Goal: Obtain resource: Download file/media

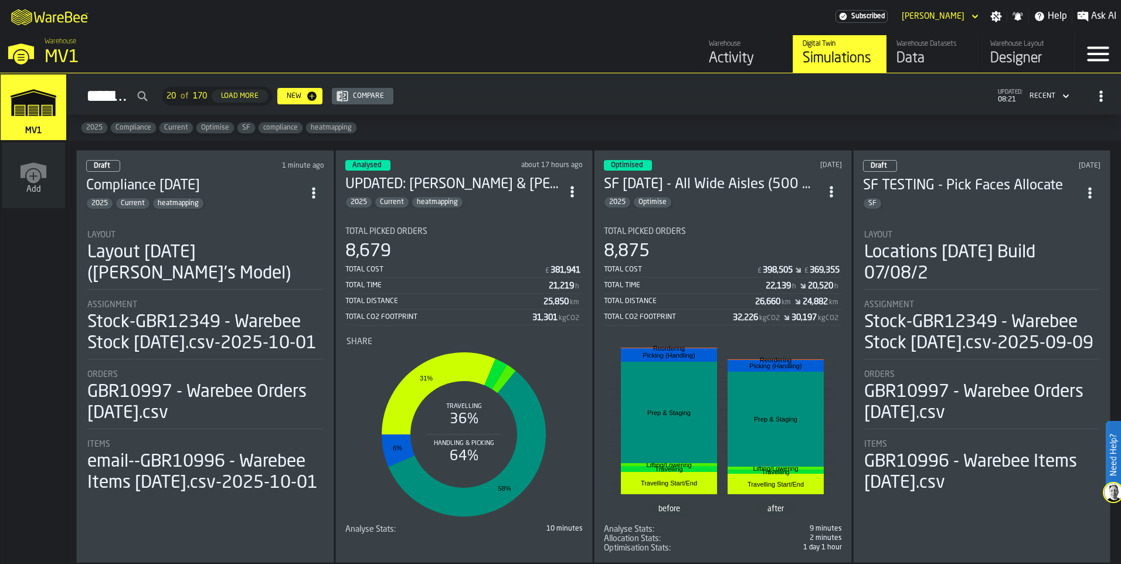
click at [260, 214] on div "Draft 1 minute ago Compliance [DATE] 2025 Current heatmapping Layout Layout [DA…" at bounding box center [205, 356] width 258 height 413
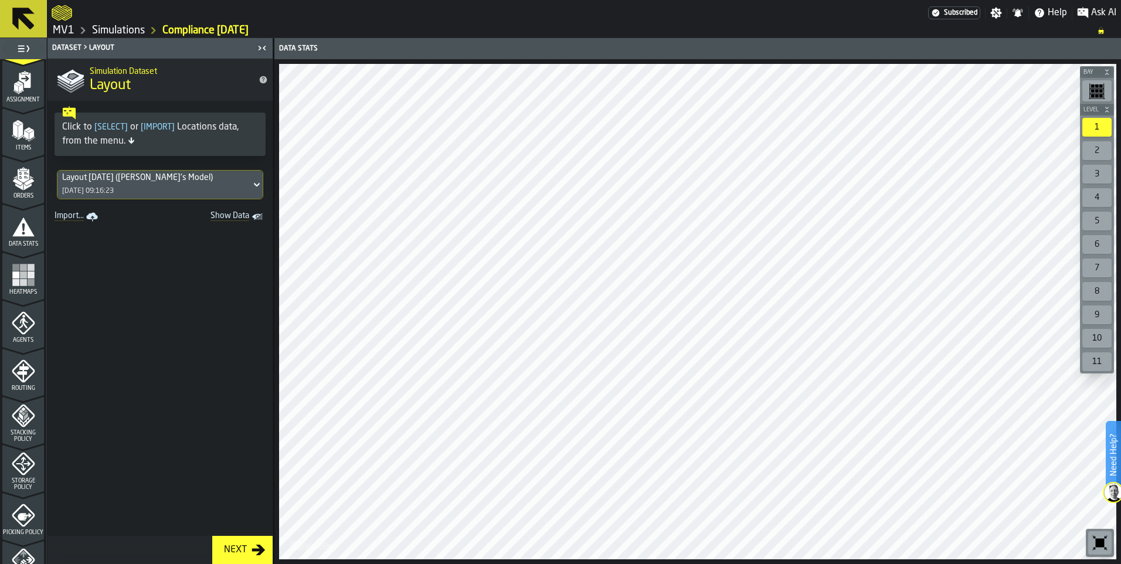
scroll to position [117, 0]
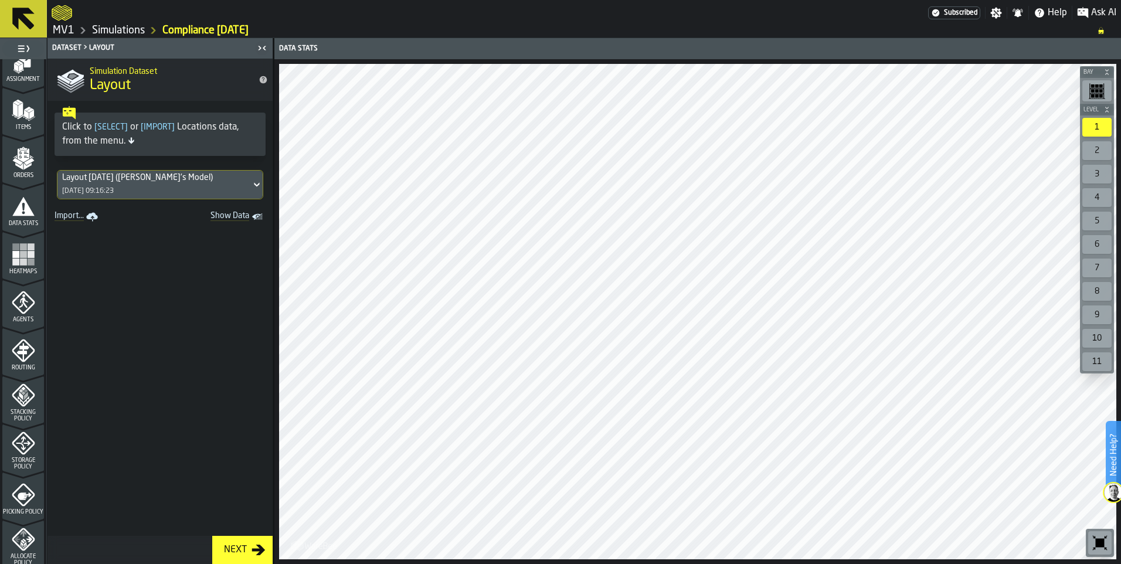
click at [27, 450] on icon "menu Storage Policy" at bounding box center [23, 443] width 23 height 23
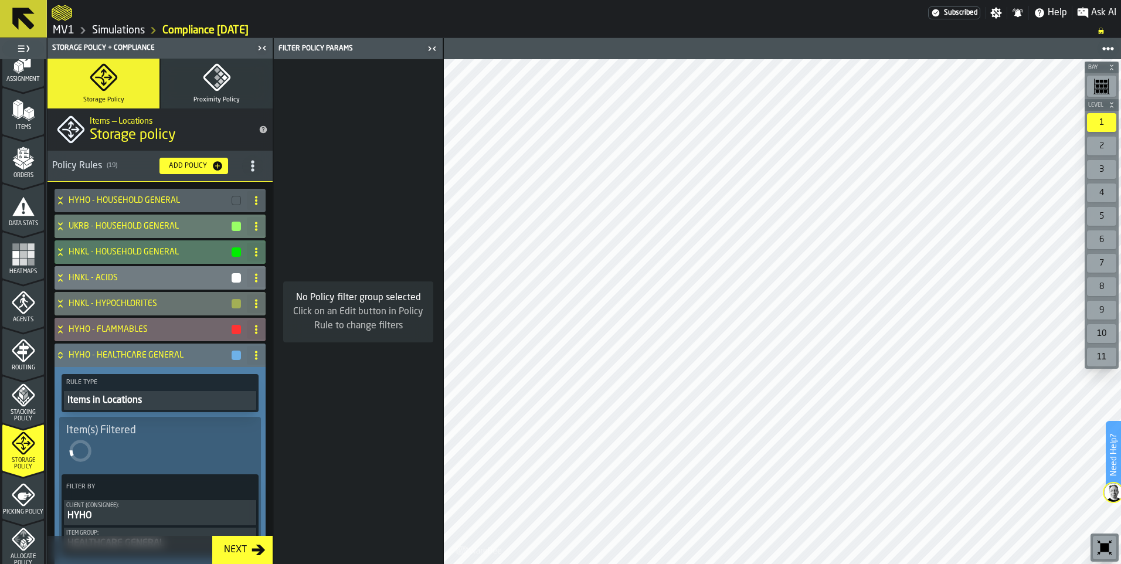
scroll to position [293, 0]
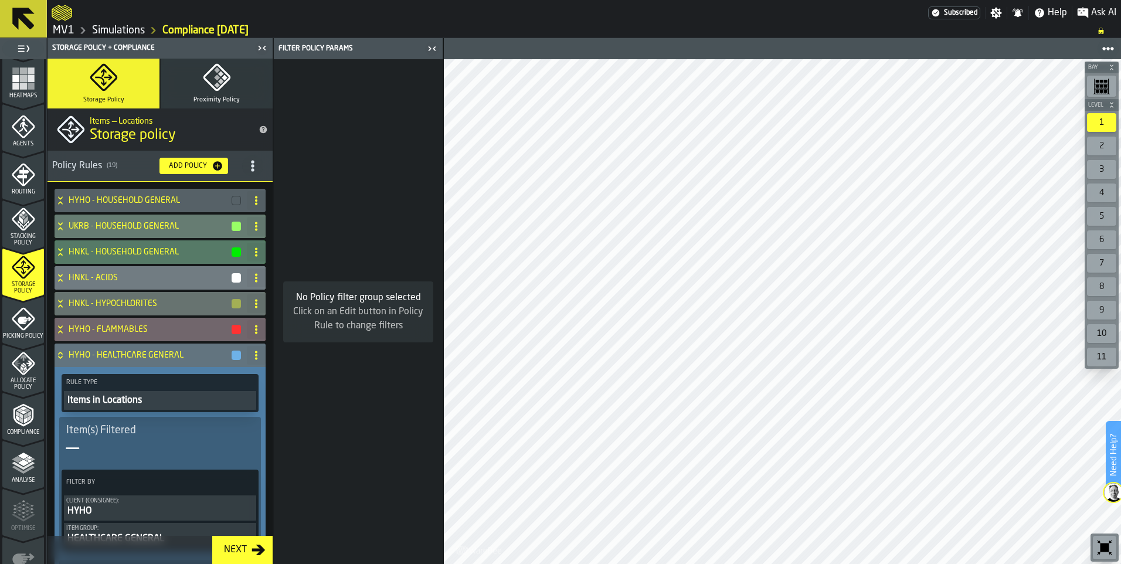
click at [28, 436] on icon "menu Compliance" at bounding box center [23, 440] width 42 height 11
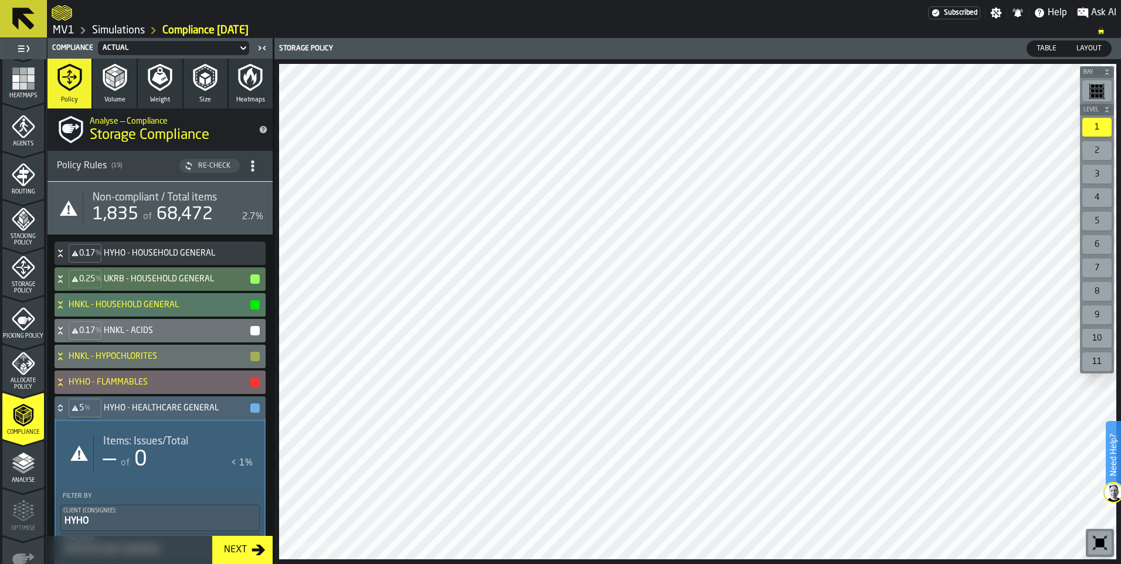
click at [199, 215] on span "68,472" at bounding box center [185, 215] width 56 height 18
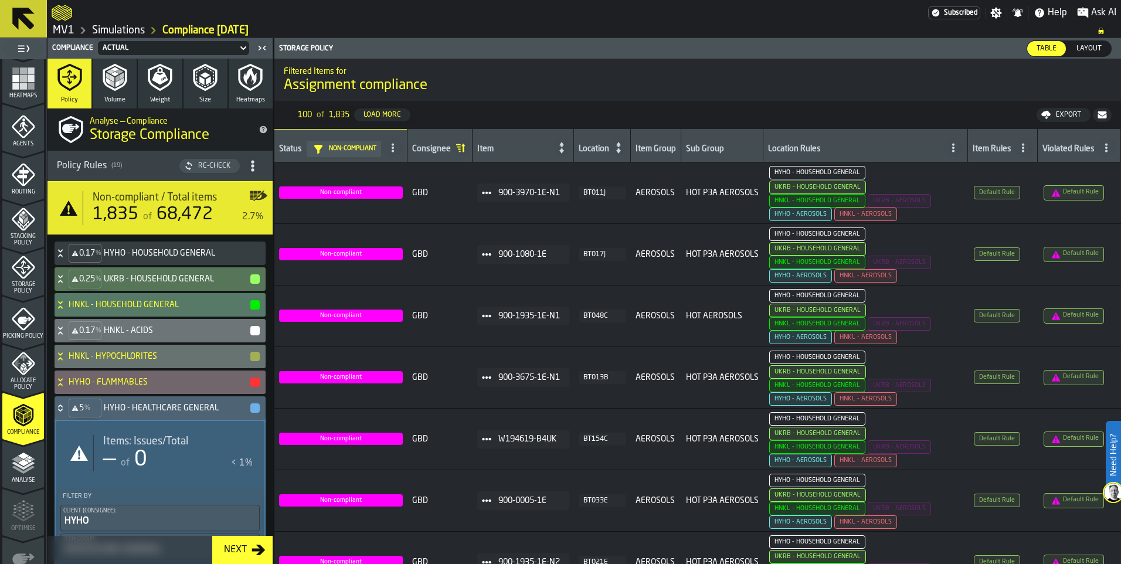
click at [1070, 114] on div "Export" at bounding box center [1068, 115] width 35 height 8
click at [1056, 194] on icon "Assignment Compliance Rule" at bounding box center [1056, 192] width 9 height 9
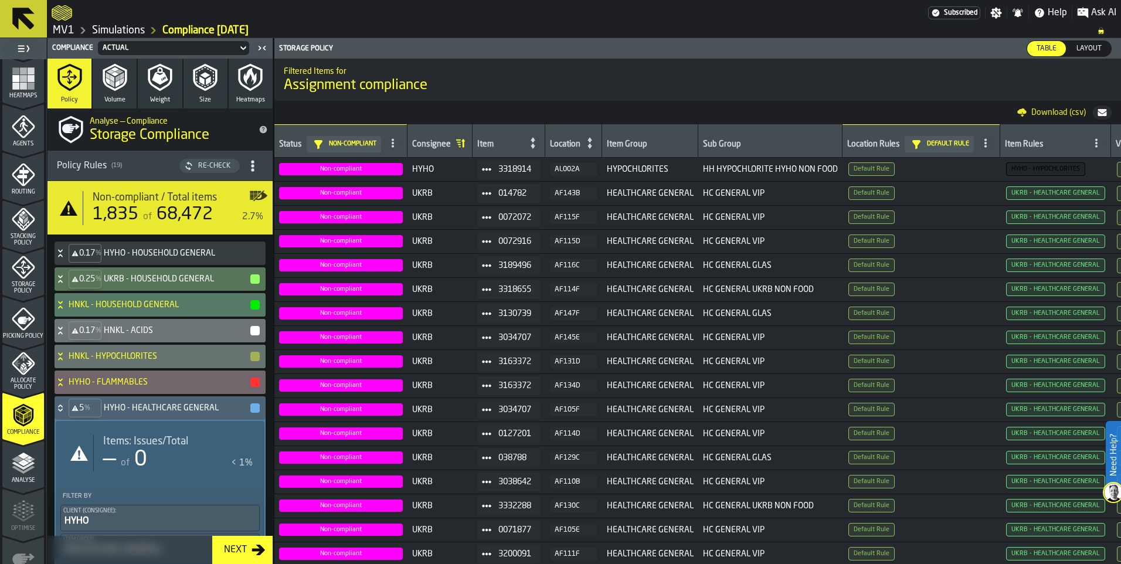
click at [0, 0] on icon at bounding box center [0, 0] width 0 height 0
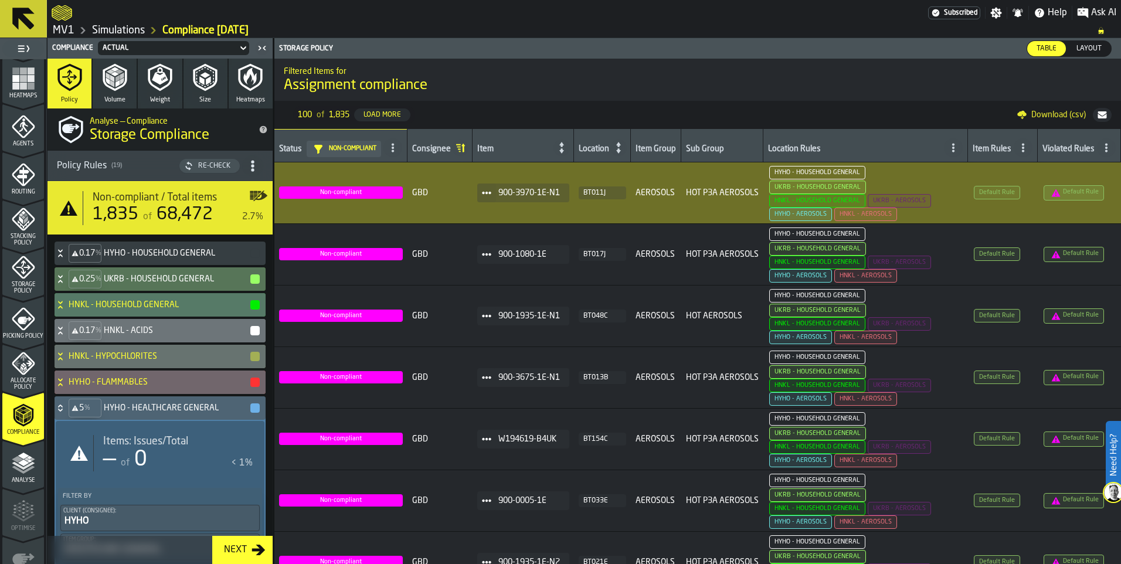
click at [1077, 192] on span "Default Rule" at bounding box center [1074, 192] width 60 height 15
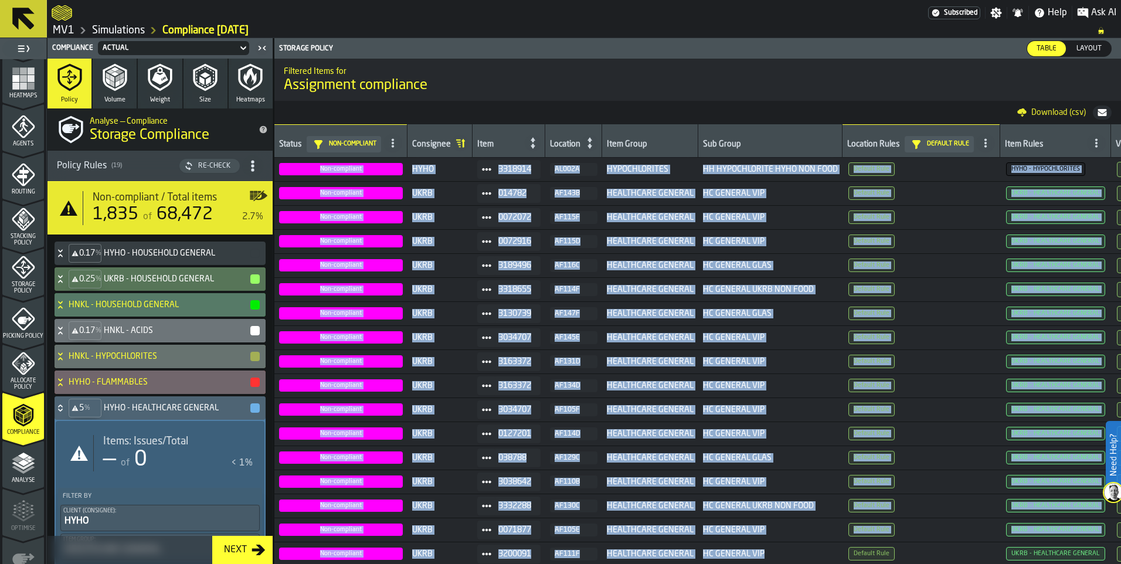
drag, startPoint x: 793, startPoint y: 565, endPoint x: 884, endPoint y: 567, distance: 91.5
click at [884, 564] on html "Need Help? Subscribed Settings Notifications Help Ask AI MV1 Simulations Compli…" at bounding box center [560, 282] width 1121 height 564
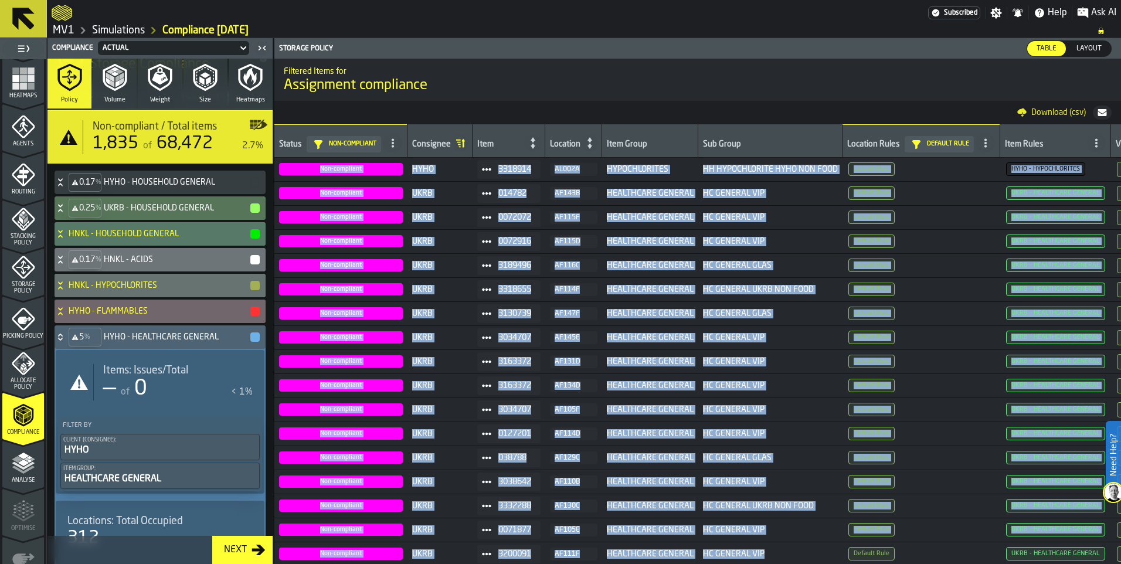
scroll to position [0, 0]
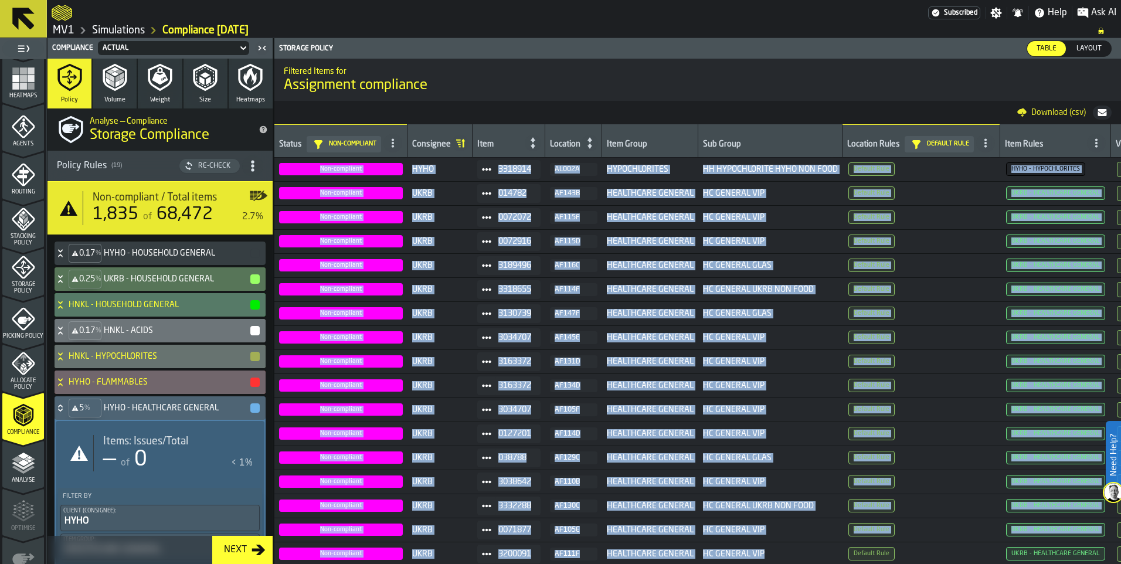
click at [208, 165] on div "Re-Check" at bounding box center [215, 166] width 42 height 8
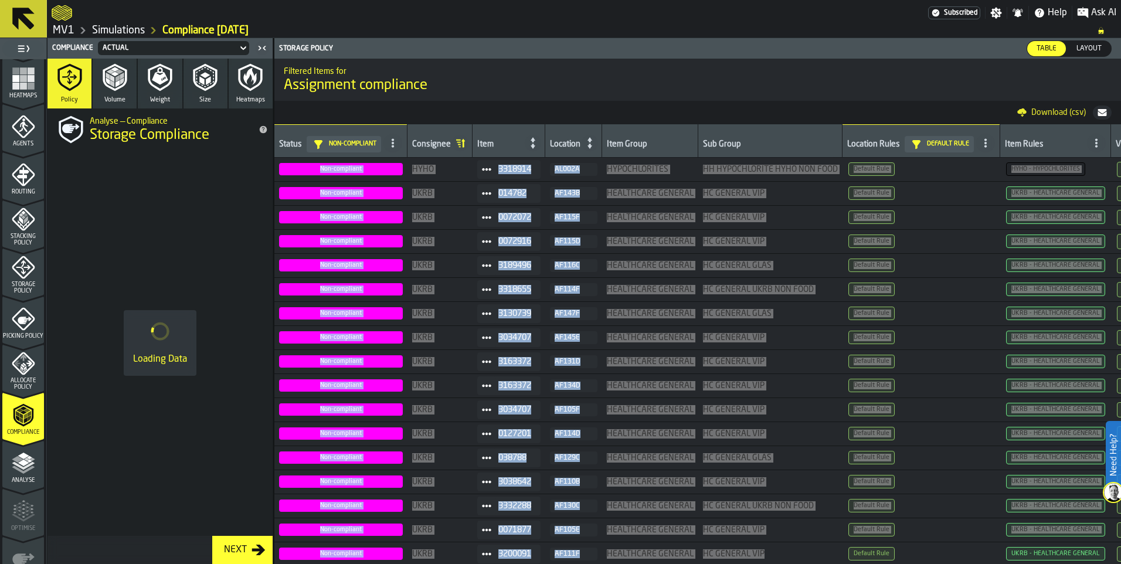
click at [938, 143] on span "Default rule" at bounding box center [948, 144] width 42 height 8
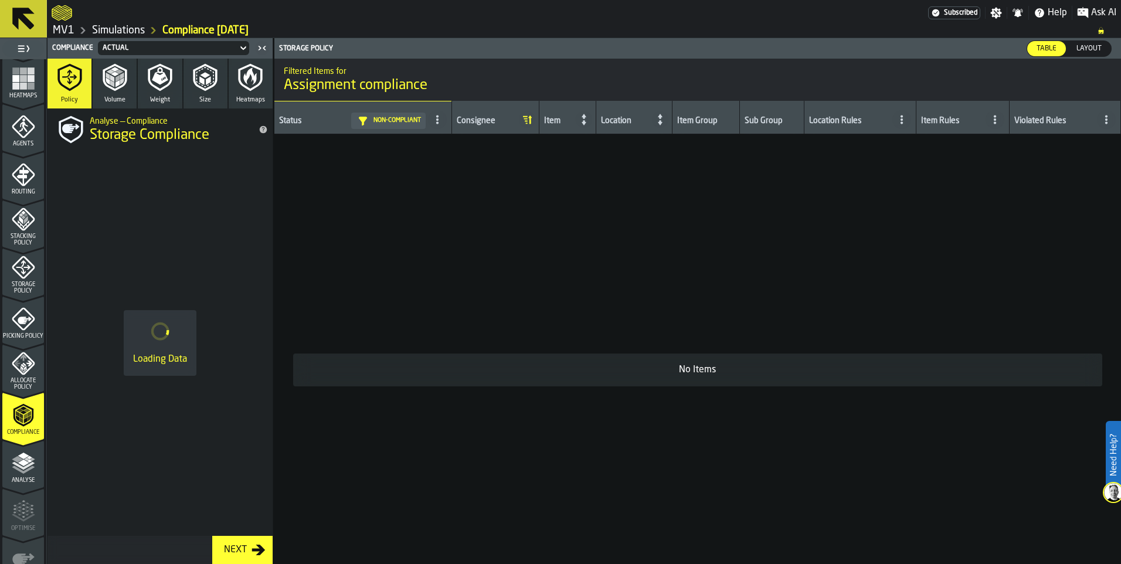
click at [0, 0] on icon at bounding box center [0, 0] width 0 height 0
click at [30, 9] on icon at bounding box center [23, 19] width 28 height 28
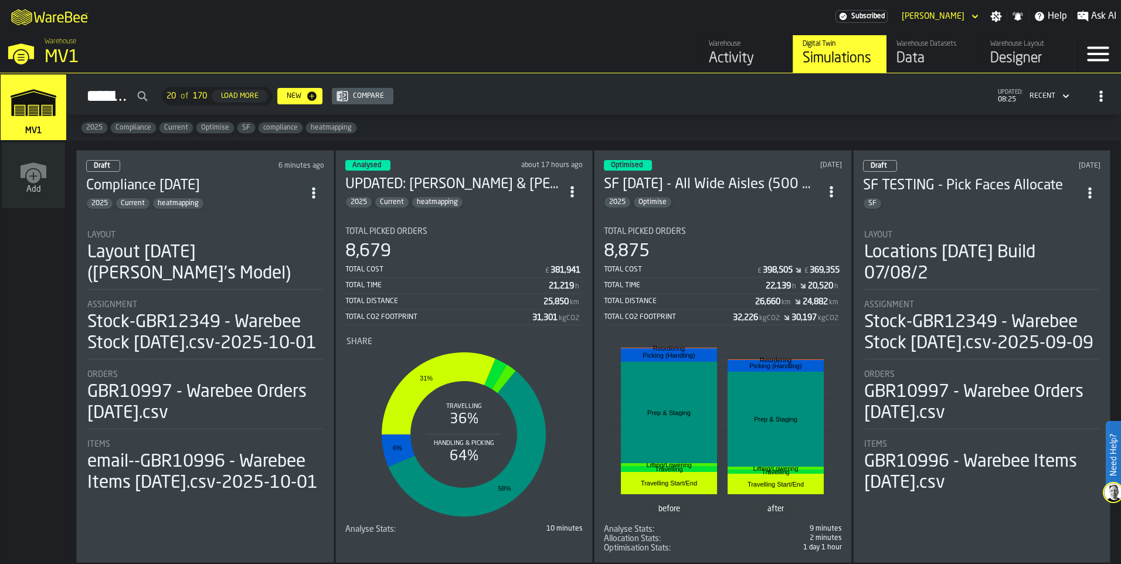
click at [260, 187] on h3 "Compliance [DATE]" at bounding box center [194, 186] width 217 height 19
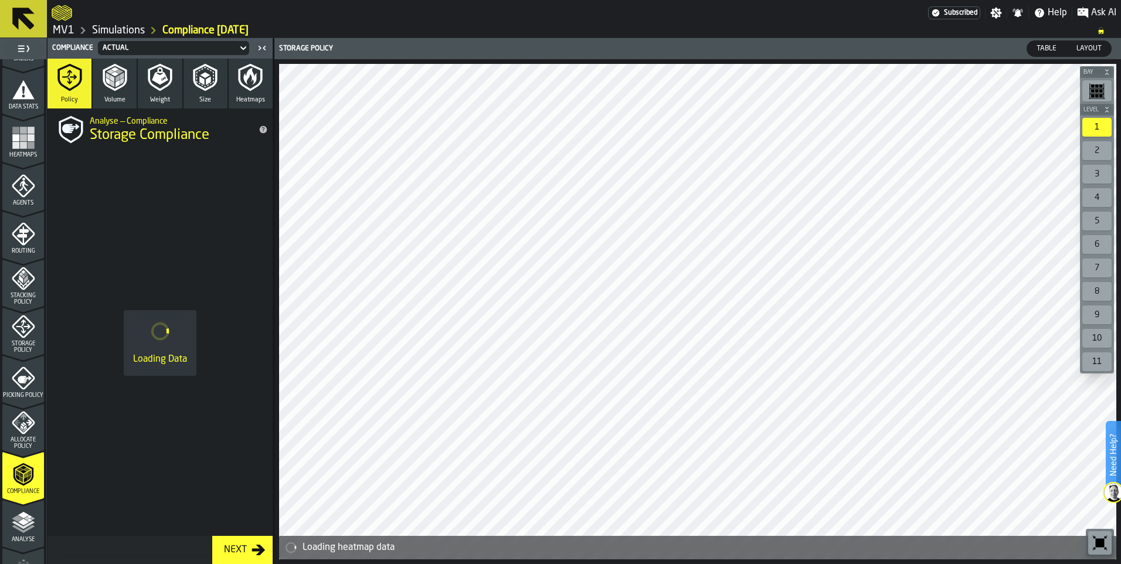
scroll to position [235, 0]
click at [17, 476] on icon "menu Compliance" at bounding box center [18, 477] width 4 height 6
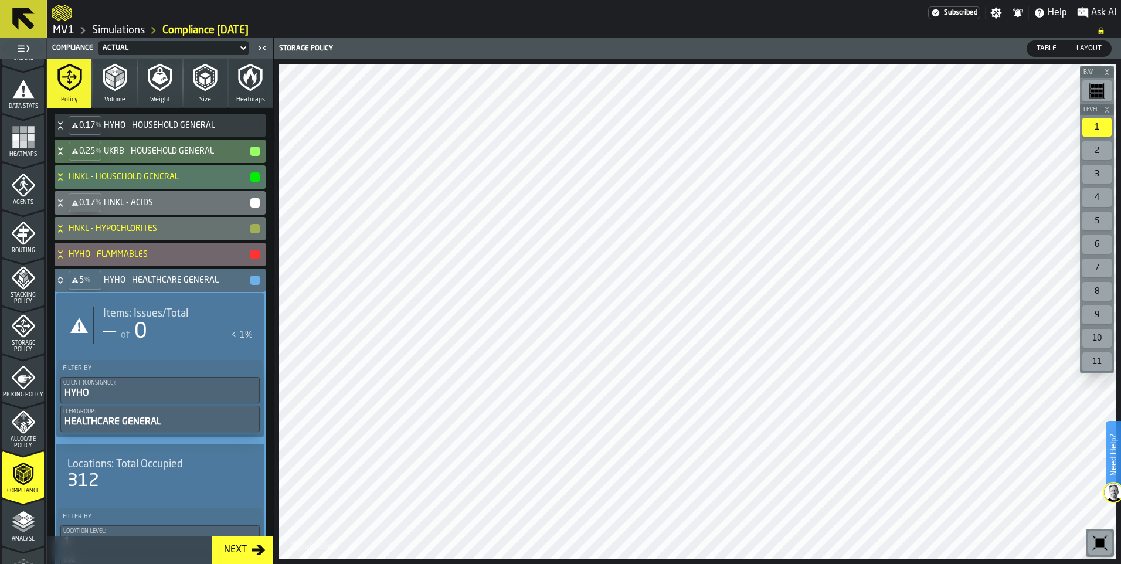
scroll to position [176, 0]
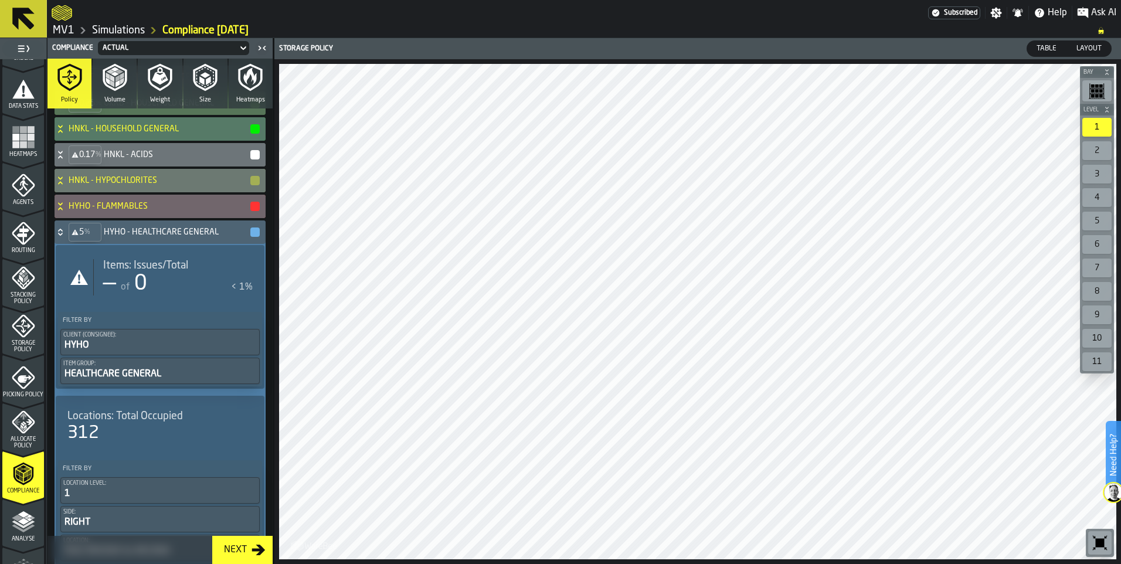
click at [61, 179] on icon at bounding box center [61, 180] width 12 height 9
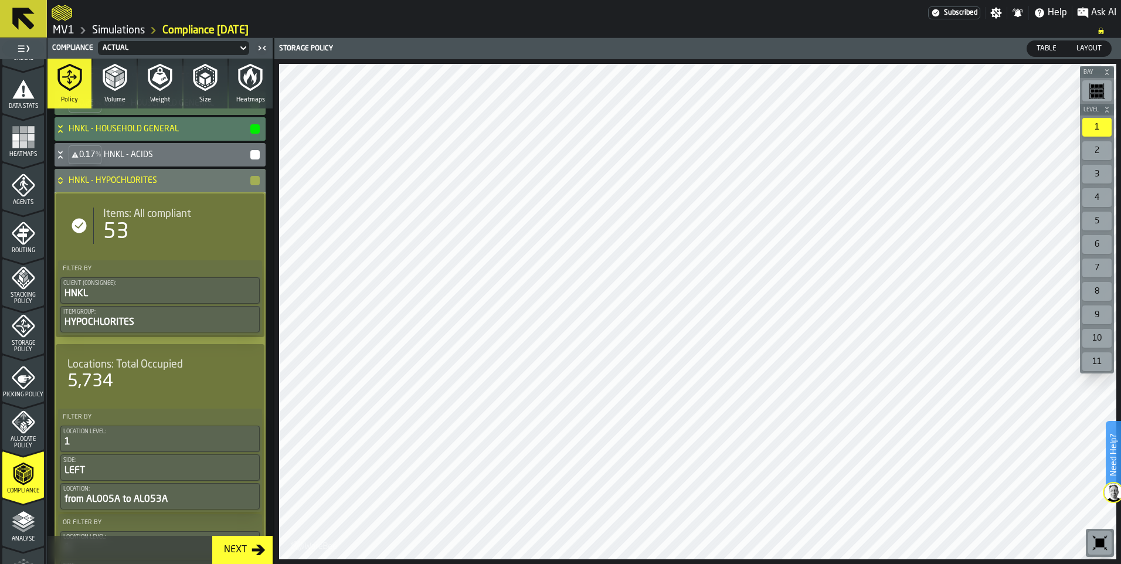
click at [60, 179] on icon at bounding box center [61, 180] width 12 height 9
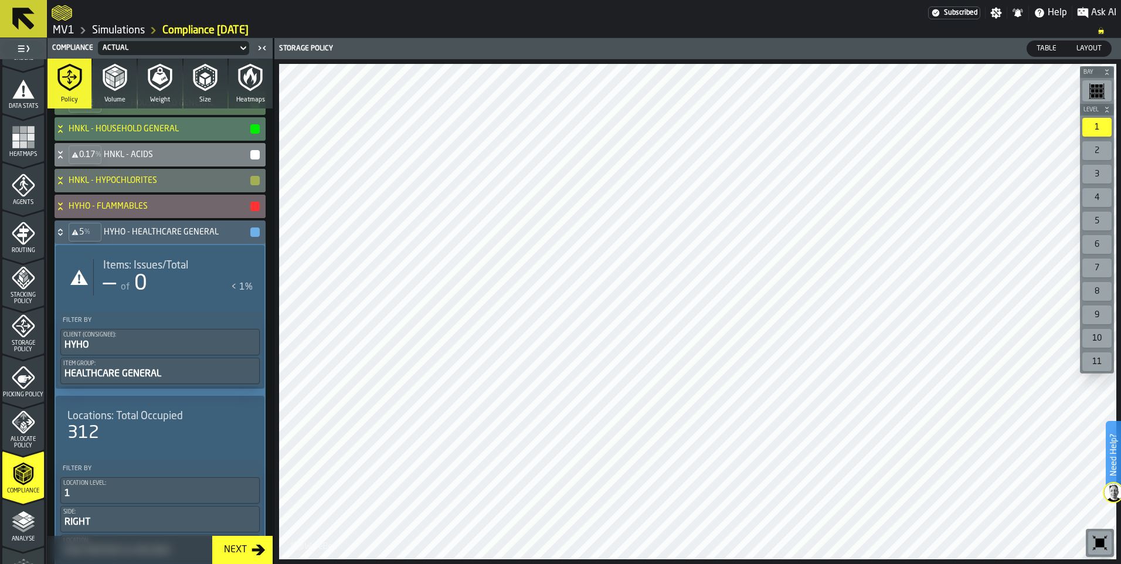
click at [59, 158] on icon at bounding box center [60, 156] width 4 height 3
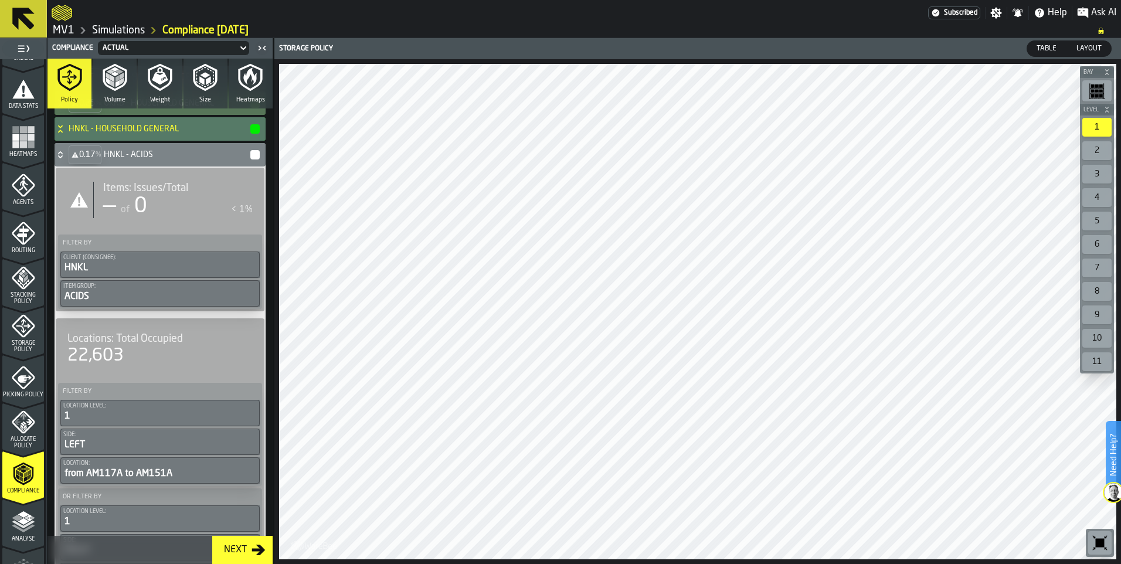
click at [59, 154] on icon at bounding box center [60, 152] width 4 height 3
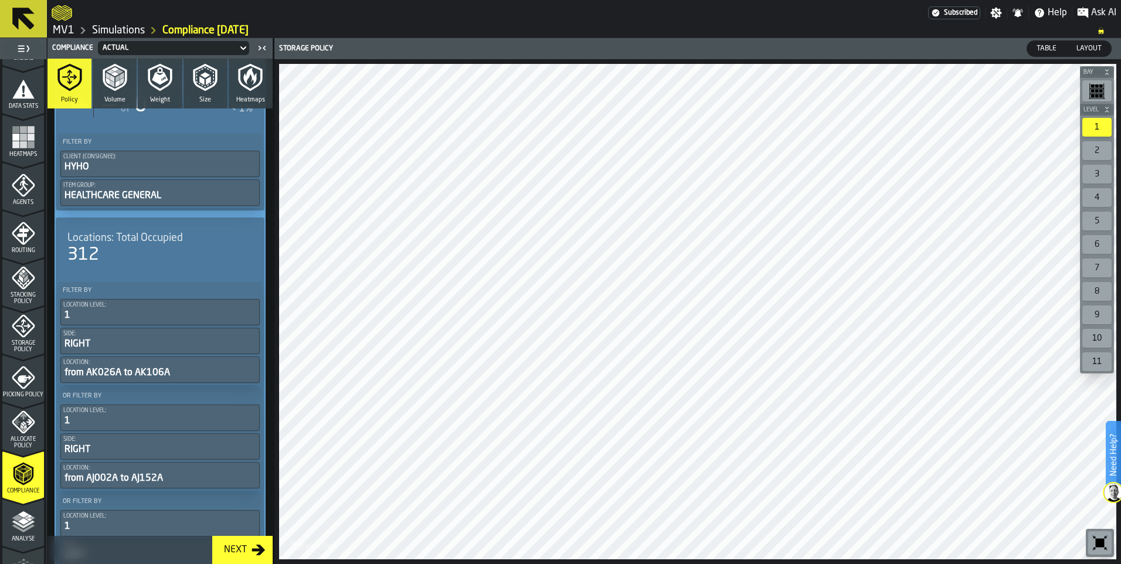
scroll to position [117, 0]
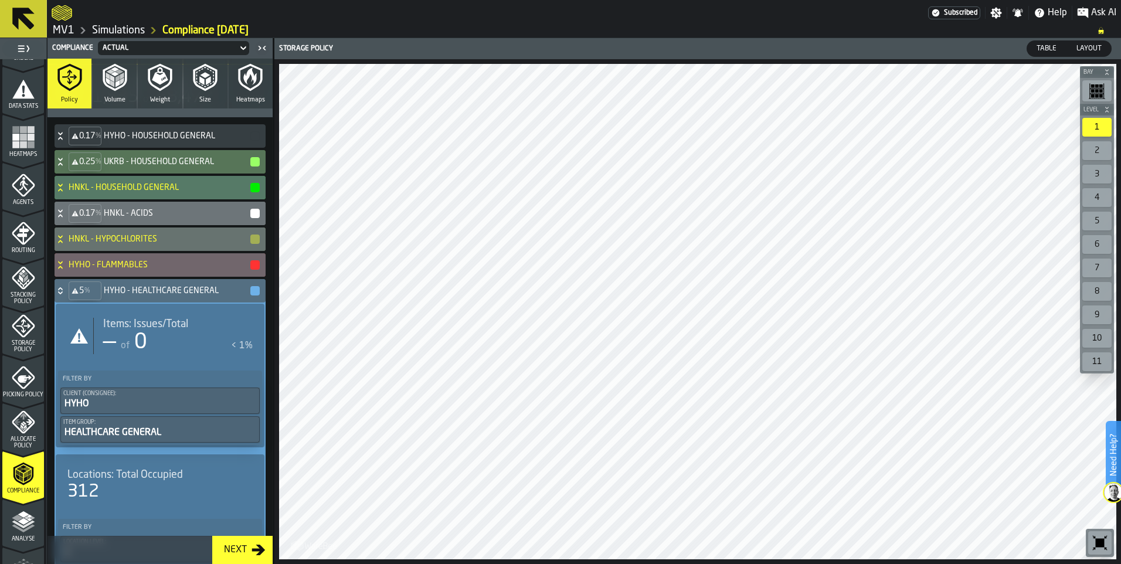
click at [60, 289] on icon at bounding box center [60, 288] width 4 height 3
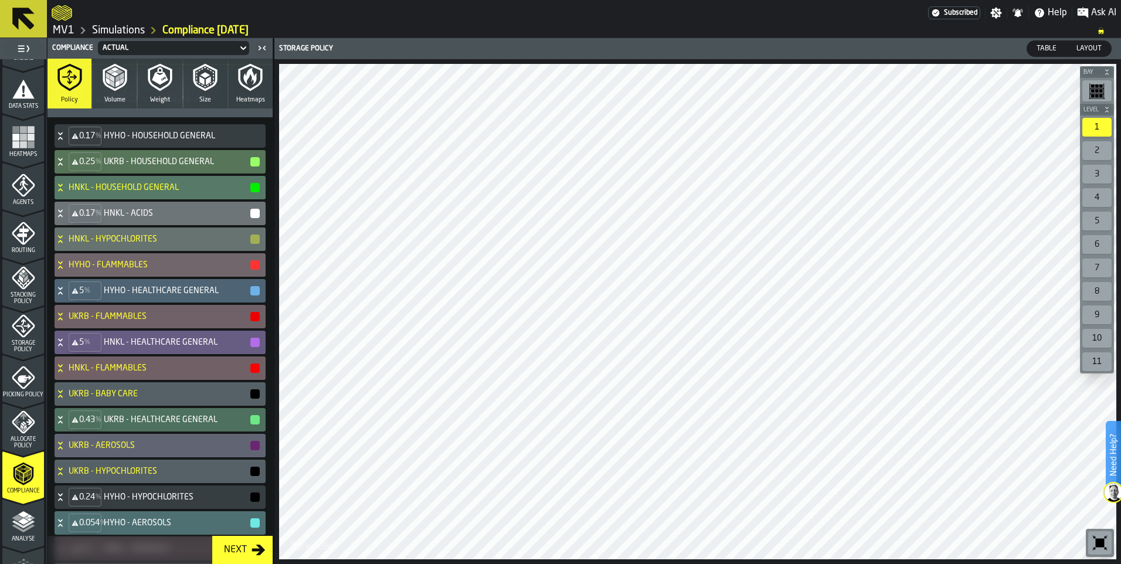
click at [58, 340] on icon at bounding box center [61, 342] width 12 height 9
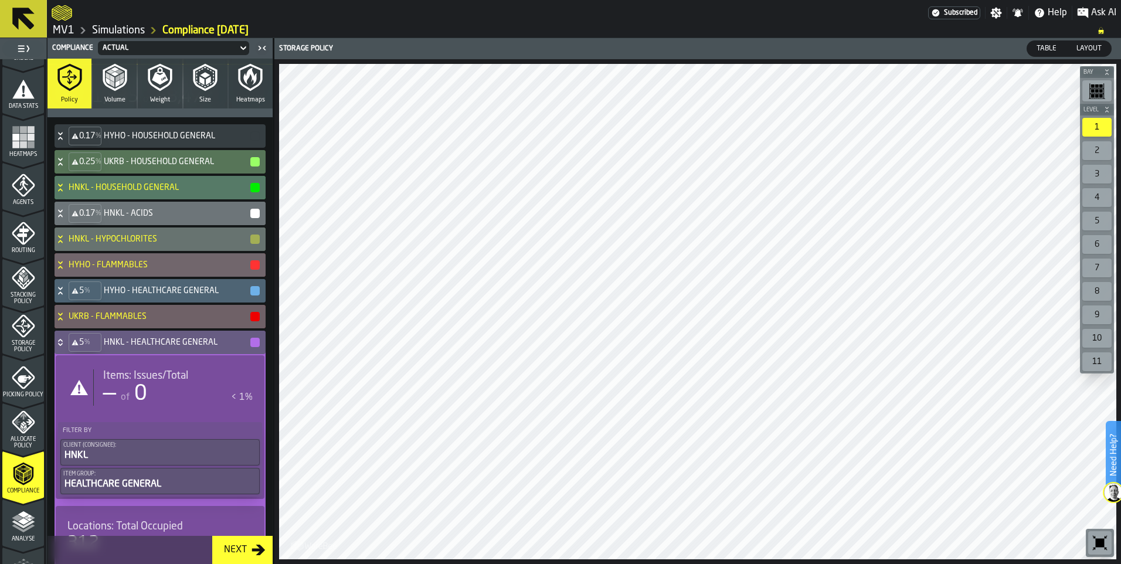
click at [62, 341] on icon at bounding box center [60, 340] width 4 height 3
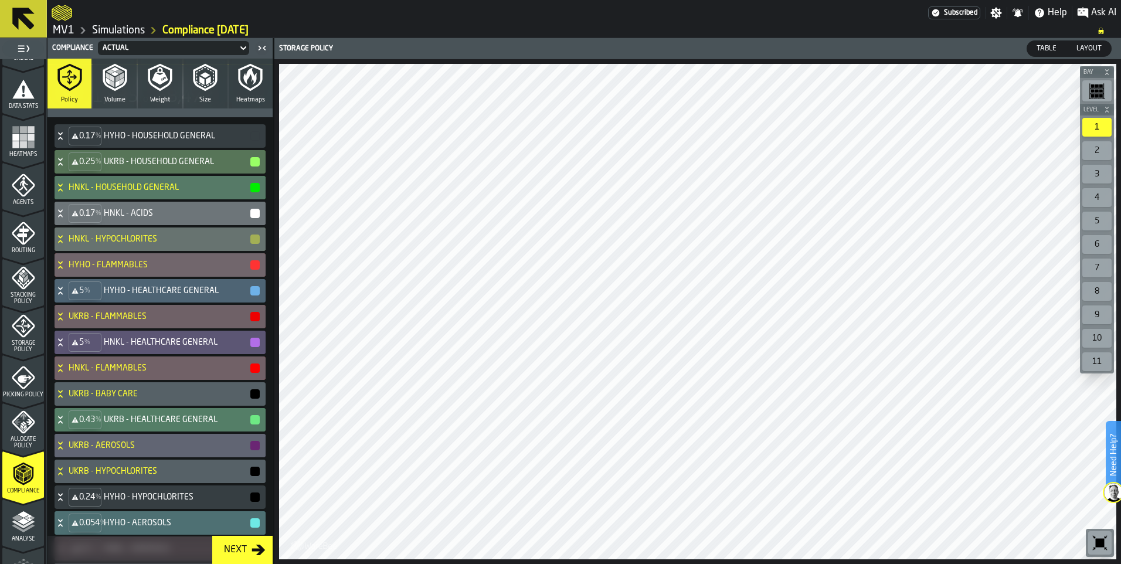
click at [56, 419] on icon at bounding box center [61, 419] width 12 height 9
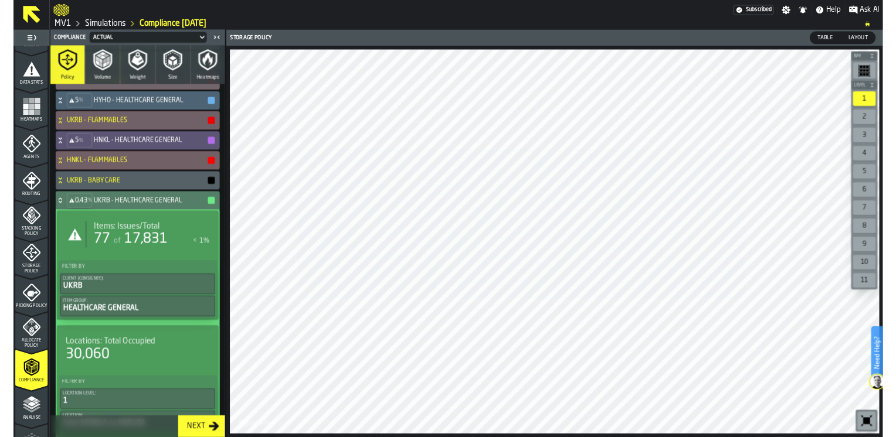
scroll to position [293, 0]
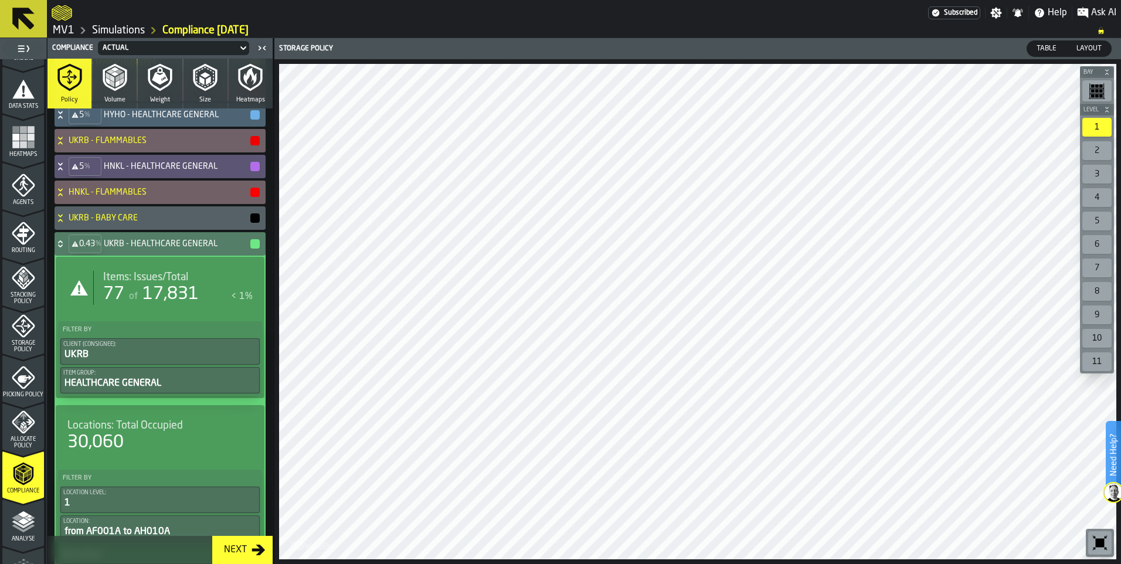
click at [192, 291] on span "17,831" at bounding box center [171, 295] width 56 height 18
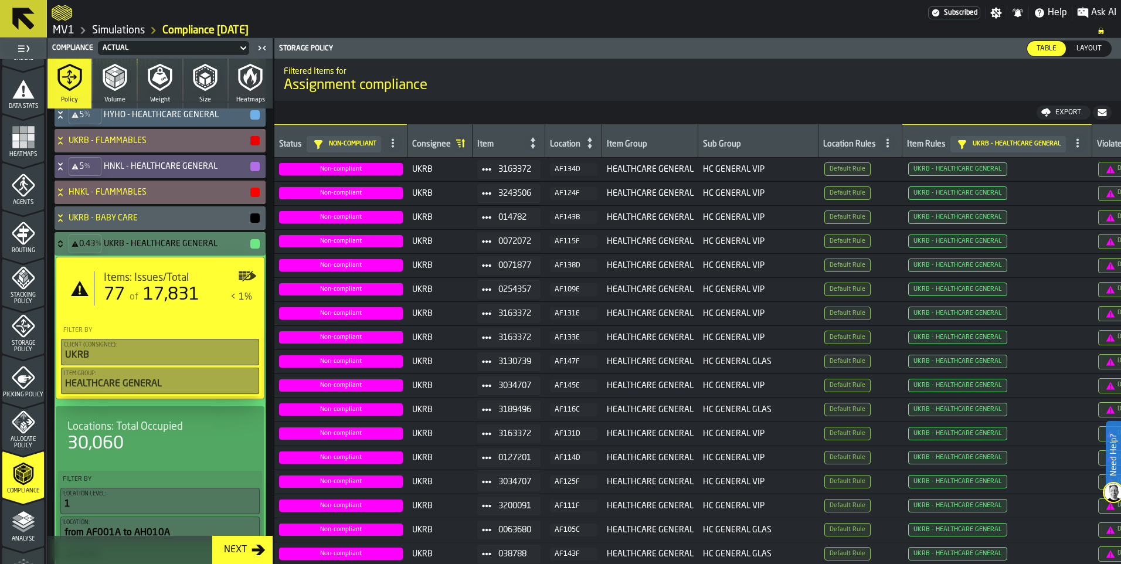
click at [1055, 114] on div "Export" at bounding box center [1068, 112] width 35 height 8
click at [1054, 110] on span "Download (csv)" at bounding box center [1059, 112] width 55 height 9
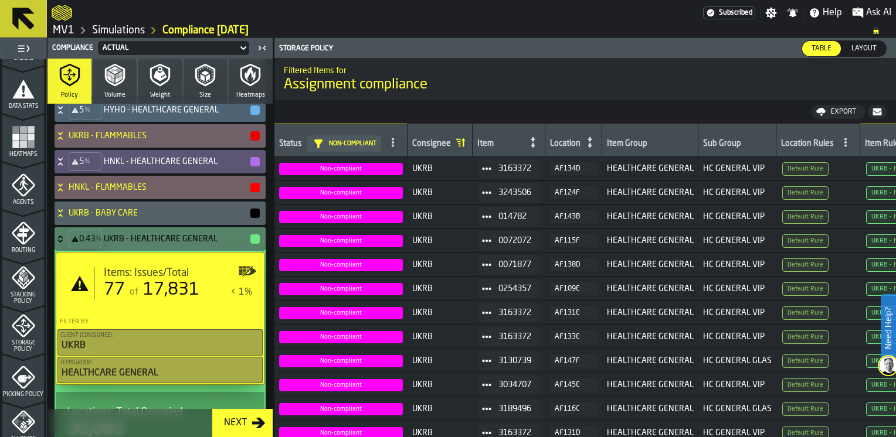
click at [62, 235] on icon at bounding box center [61, 239] width 12 height 9
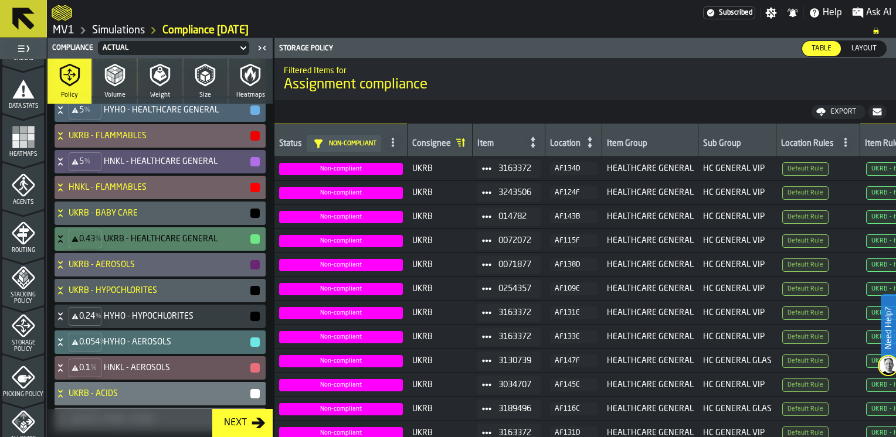
click at [59, 318] on icon at bounding box center [61, 316] width 12 height 9
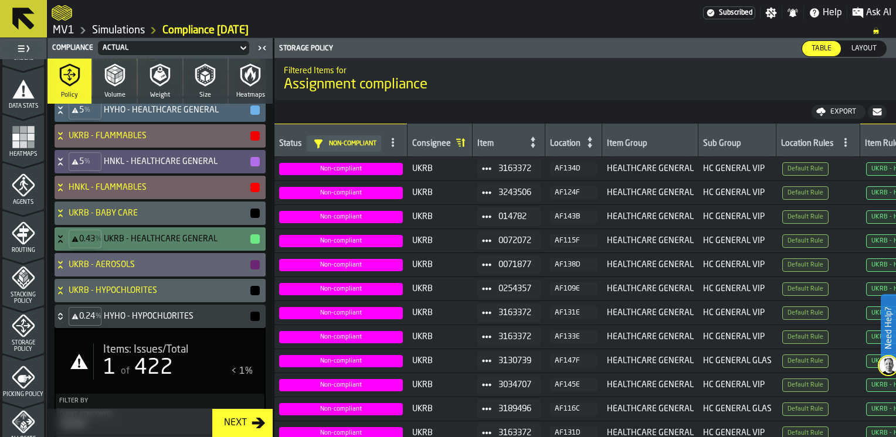
click at [206, 351] on div "Items: Issues/Total" at bounding box center [178, 350] width 150 height 13
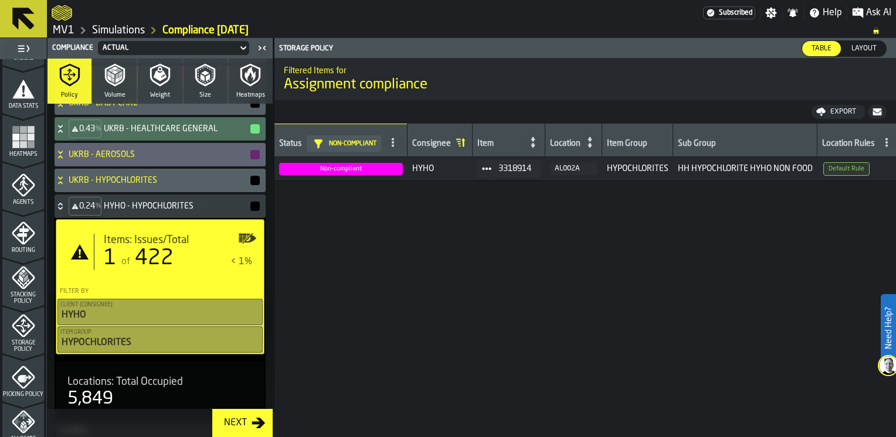
scroll to position [395, 0]
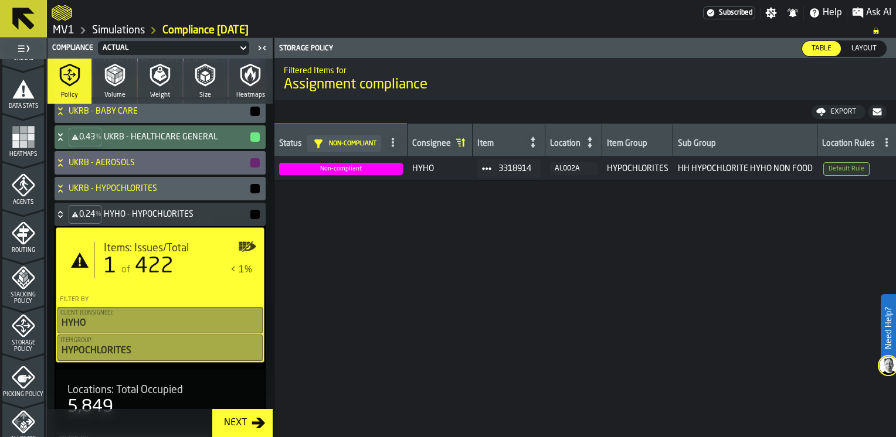
click at [59, 212] on icon at bounding box center [60, 212] width 4 height 3
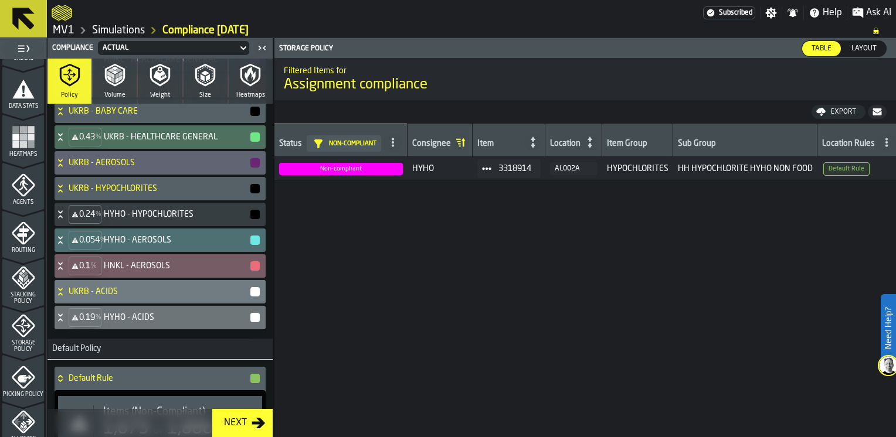
click at [59, 265] on icon at bounding box center [61, 266] width 12 height 9
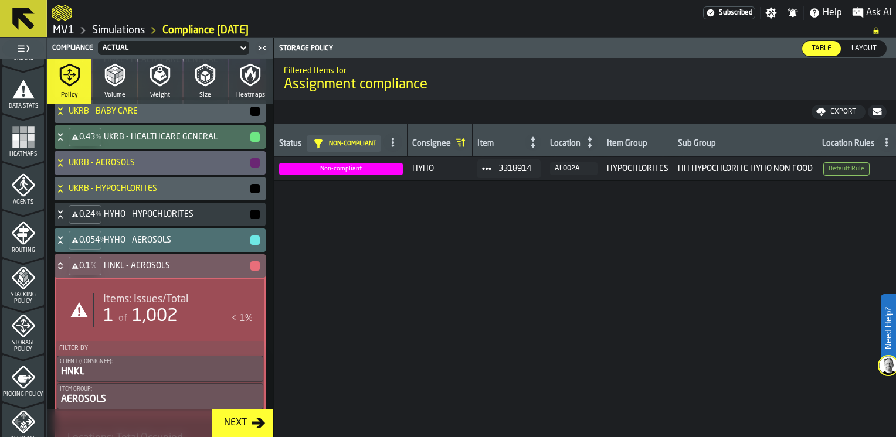
click at [197, 311] on div "1 of 1,002" at bounding box center [164, 316] width 123 height 21
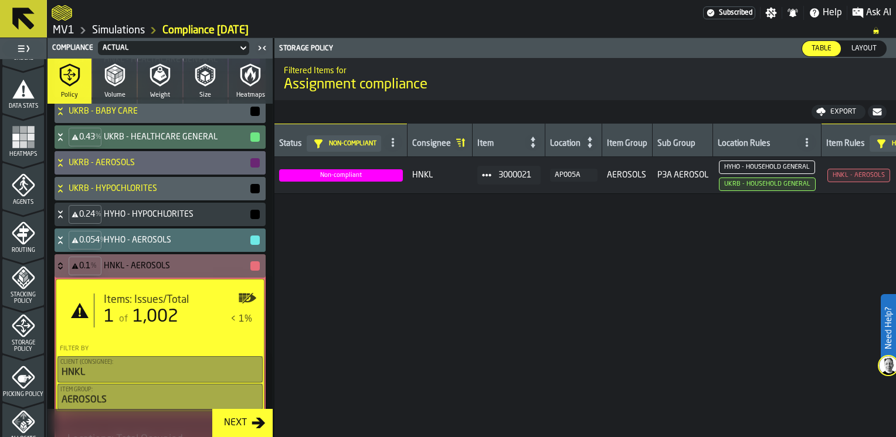
click at [59, 262] on icon at bounding box center [61, 266] width 12 height 9
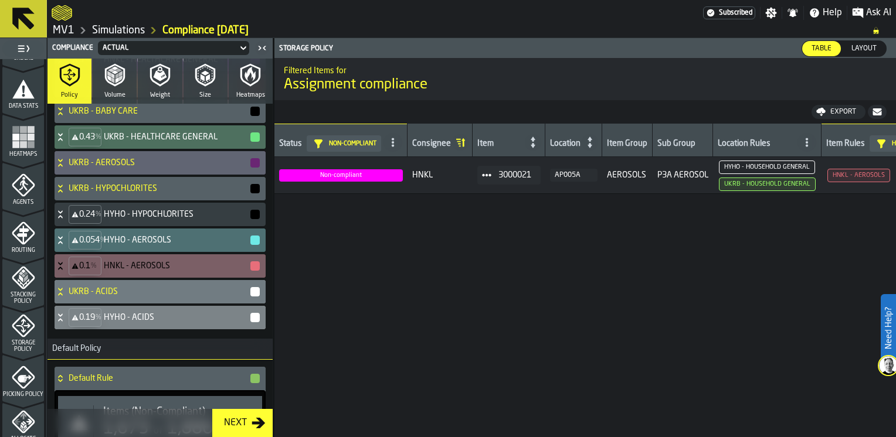
click at [58, 314] on icon at bounding box center [61, 317] width 12 height 9
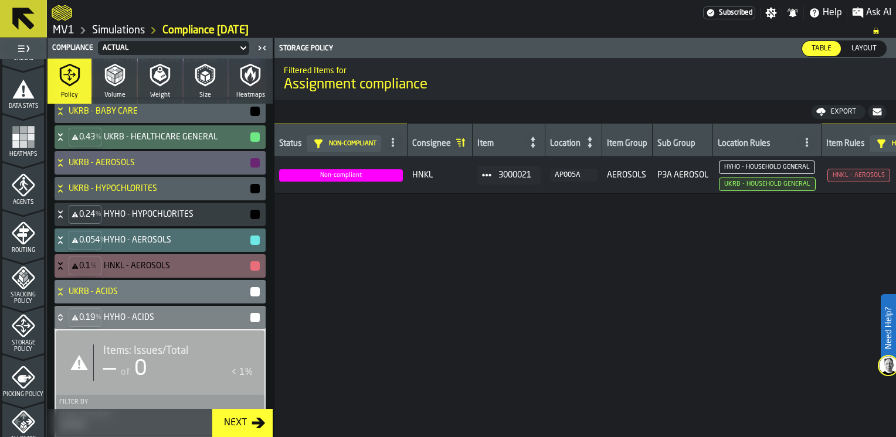
click at [58, 314] on icon at bounding box center [61, 317] width 12 height 9
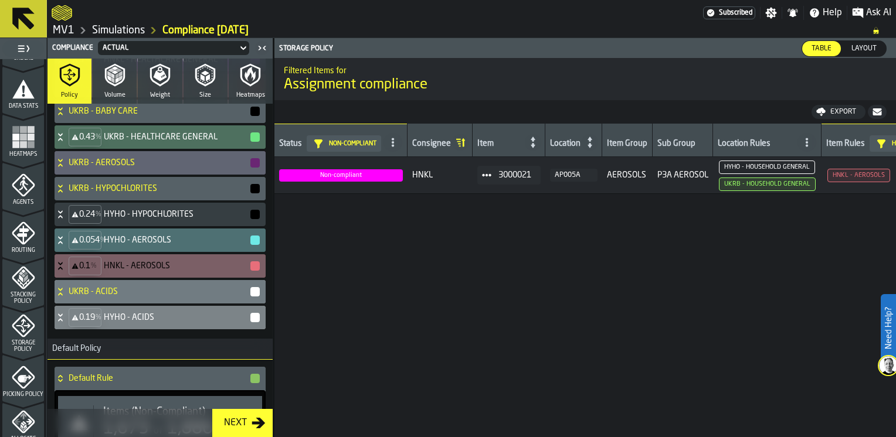
click at [58, 314] on icon at bounding box center [61, 317] width 12 height 9
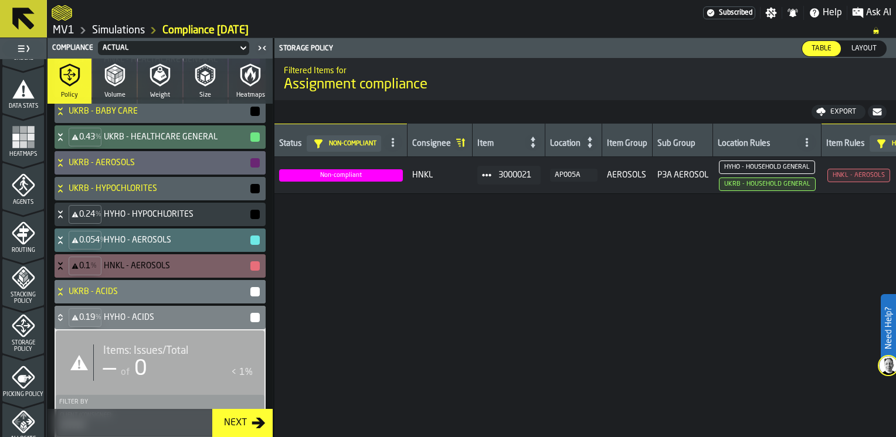
click at [58, 314] on icon at bounding box center [61, 317] width 12 height 9
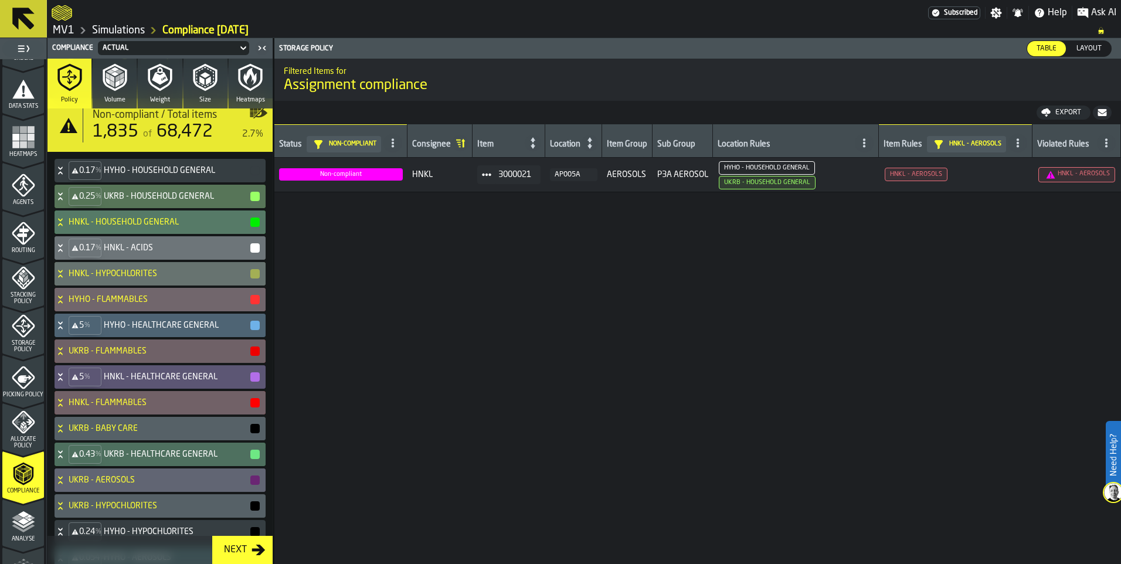
scroll to position [83, 0]
